Goal: Task Accomplishment & Management: Complete application form

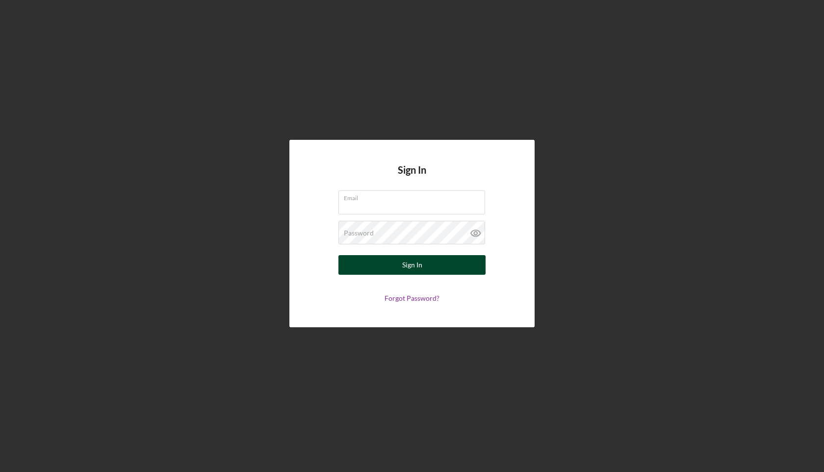
type input "[EMAIL_ADDRESS][DOMAIN_NAME]"
click at [420, 262] on div "Sign In" at bounding box center [412, 265] width 20 height 20
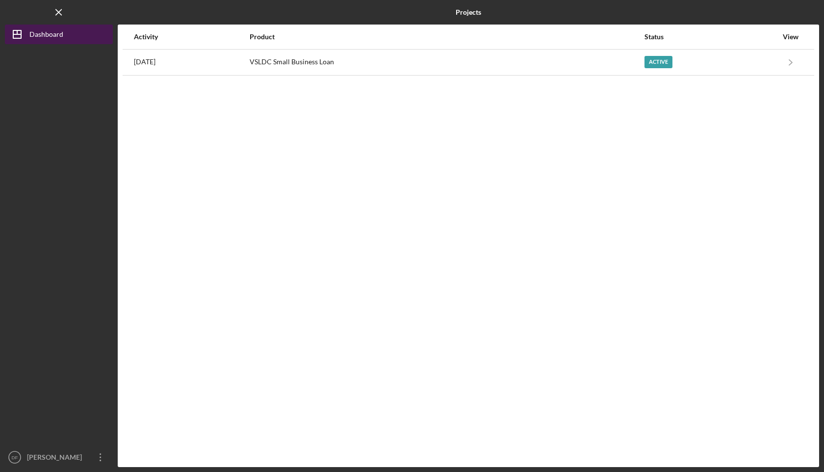
click at [83, 38] on button "Icon/Dashboard Dashboard" at bounding box center [59, 35] width 108 height 20
click at [74, 35] on button "Icon/Dashboard Dashboard" at bounding box center [59, 35] width 108 height 20
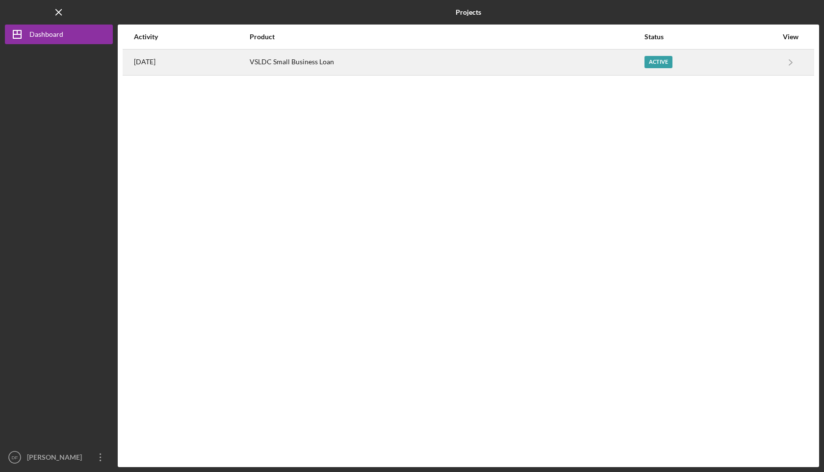
click at [320, 61] on div "VSLDC Small Business Loan" at bounding box center [447, 62] width 394 height 25
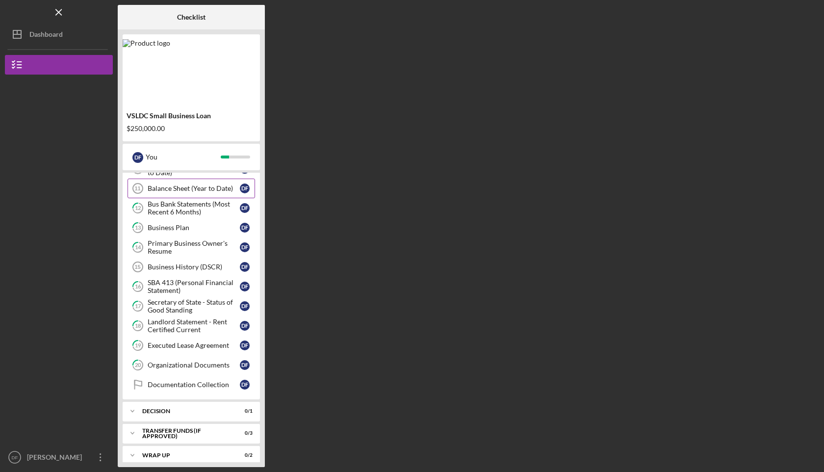
scroll to position [96, 0]
click at [192, 262] on div "Business History (DSCR)" at bounding box center [194, 266] width 92 height 8
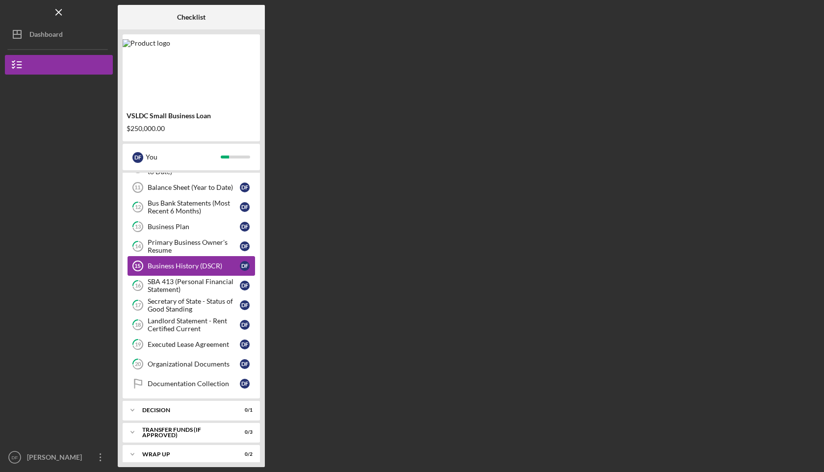
click at [192, 262] on div "Business History (DSCR)" at bounding box center [194, 266] width 92 height 8
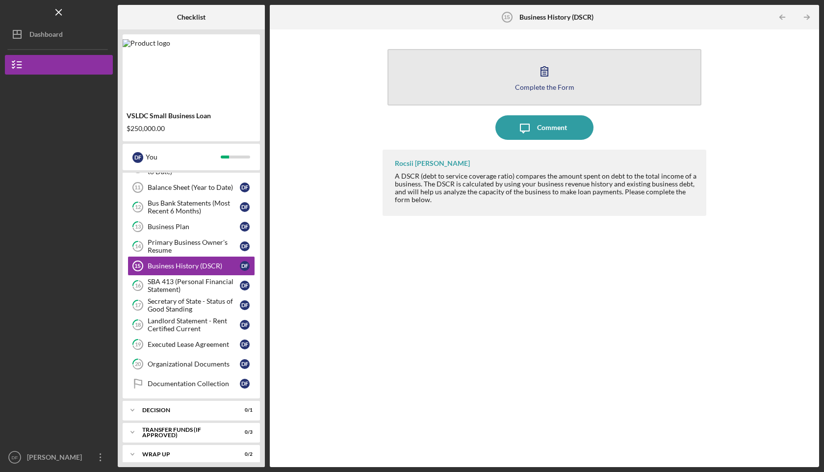
click at [544, 74] on icon "button" at bounding box center [544, 71] width 7 height 9
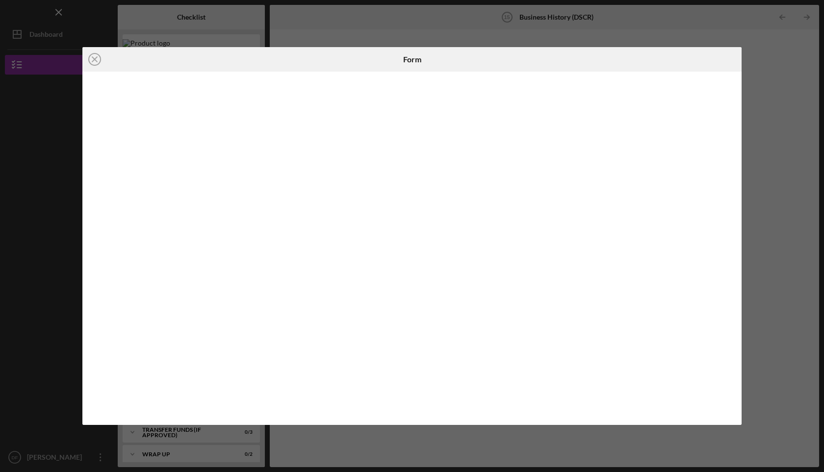
click at [421, 443] on div "Icon/Close Form" at bounding box center [412, 236] width 824 height 472
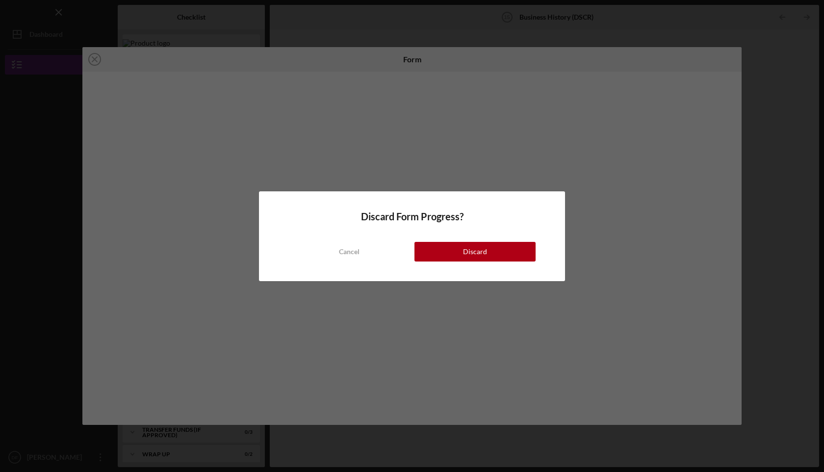
click at [452, 249] on button "Discard" at bounding box center [474, 252] width 121 height 20
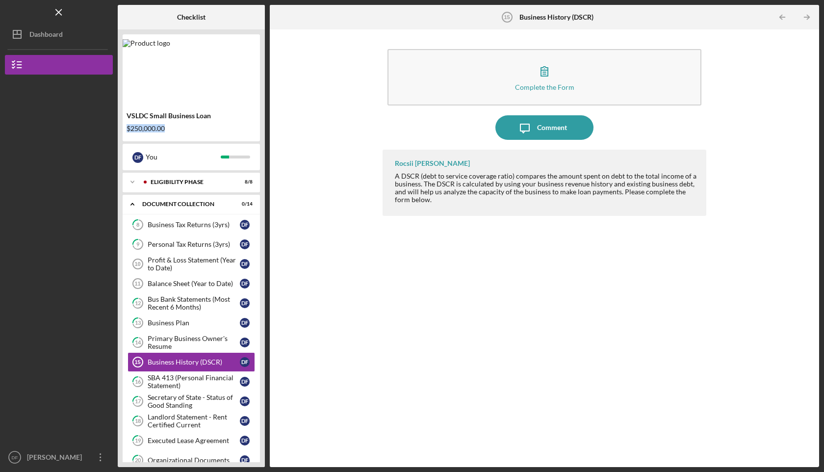
drag, startPoint x: 170, startPoint y: 129, endPoint x: 123, endPoint y: 129, distance: 47.1
click at [123, 129] on div "VSLDC Small Business Loan $250,000.00" at bounding box center [191, 122] width 137 height 28
